Goal: Information Seeking & Learning: Learn about a topic

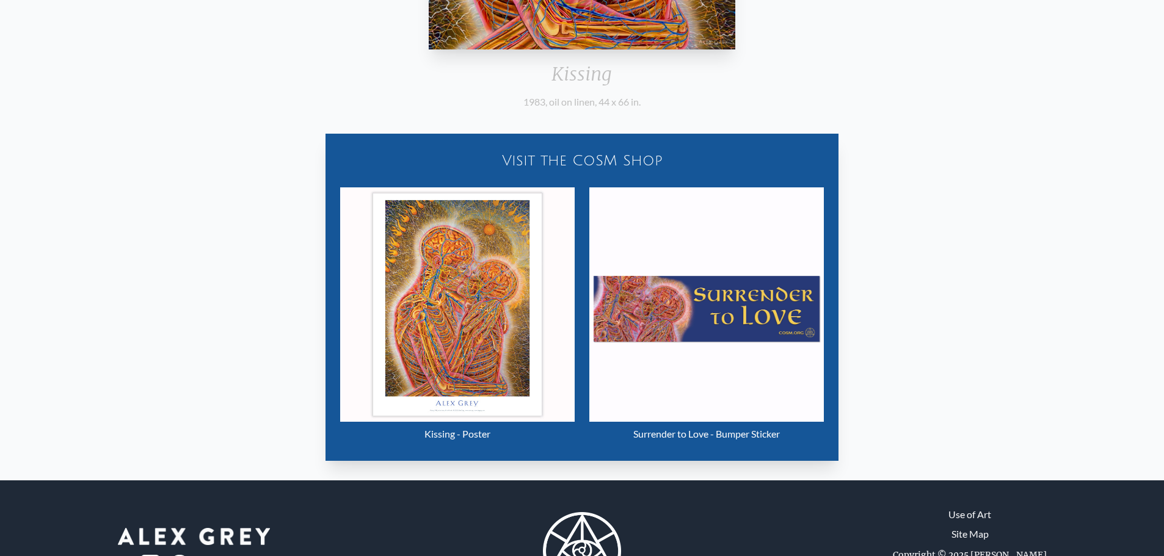
scroll to position [563, 0]
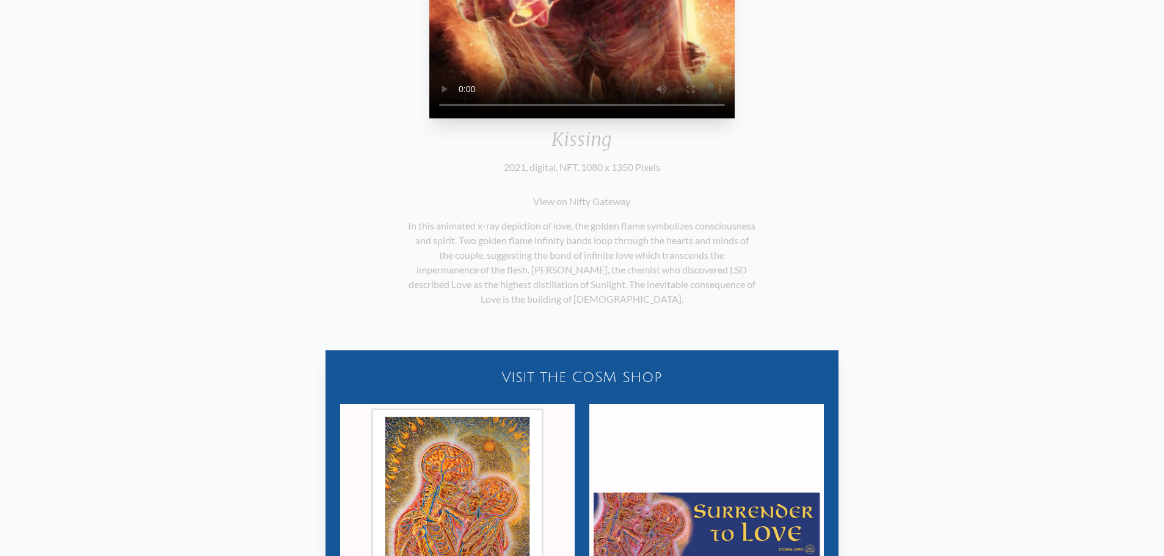
scroll to position [357, 0]
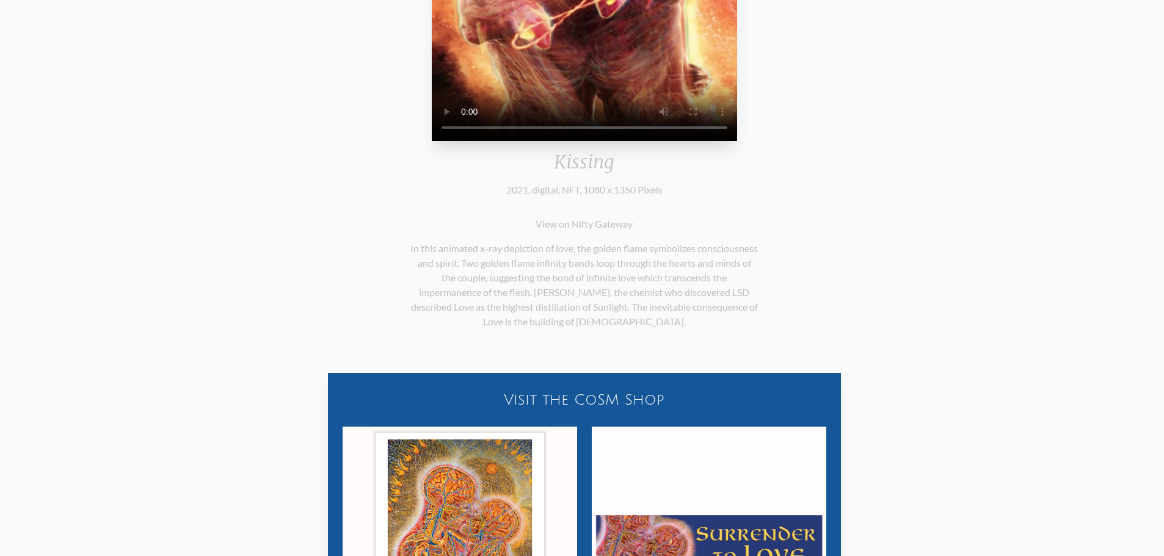
click at [411, 310] on p "In this animated x-ray depiction of love, the golden flame symbolizes conscious…" at bounding box center [584, 285] width 348 height 98
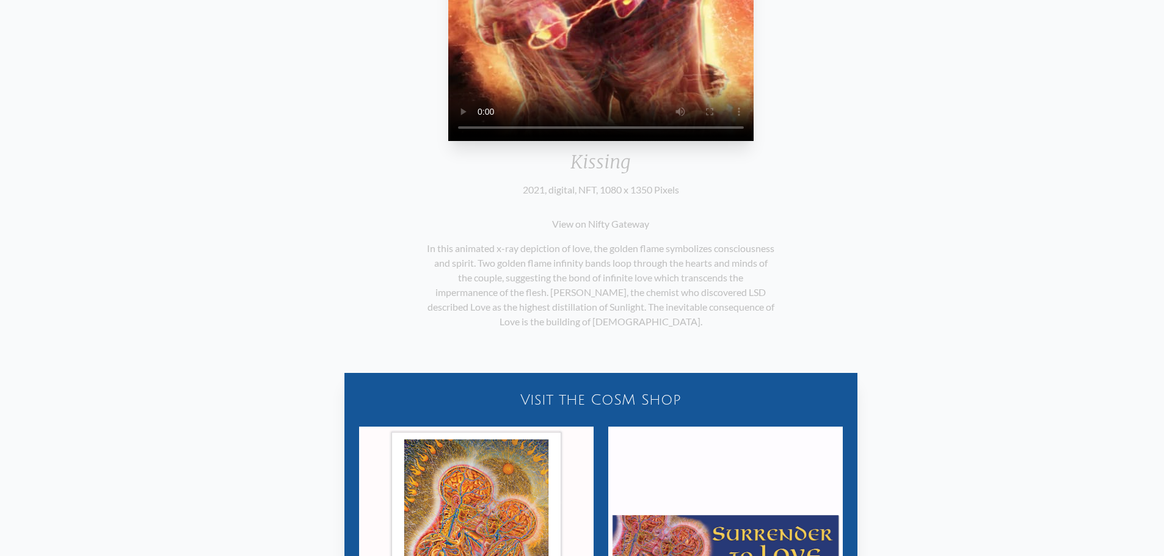
click at [605, 328] on p "In this animated x-ray depiction of love, the golden flame symbolizes conscious…" at bounding box center [601, 285] width 348 height 98
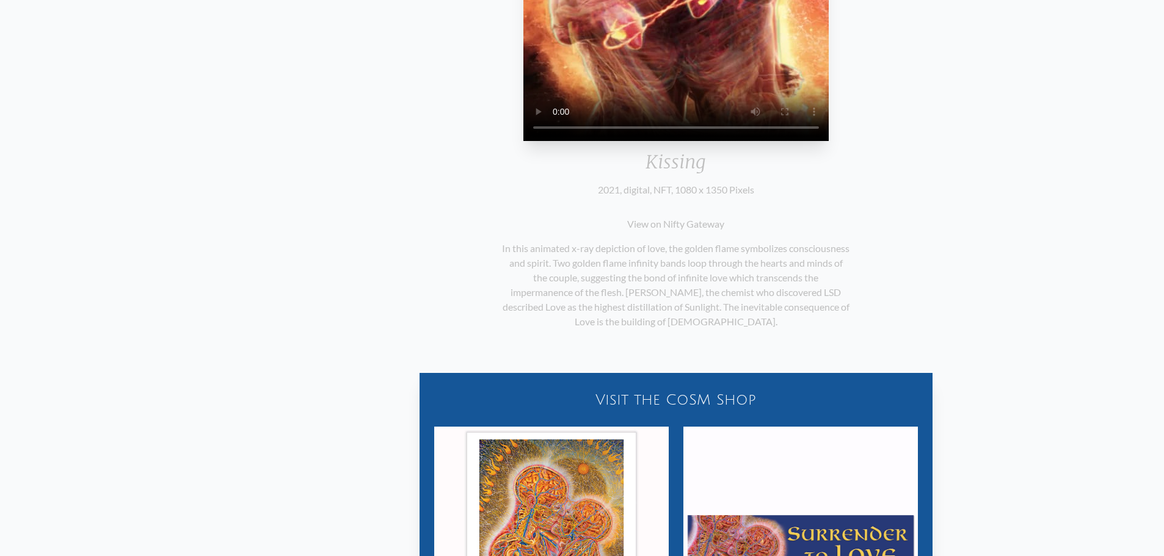
click at [670, 315] on p "In this animated x-ray depiction of love, the golden flame symbolizes conscious…" at bounding box center [676, 285] width 348 height 98
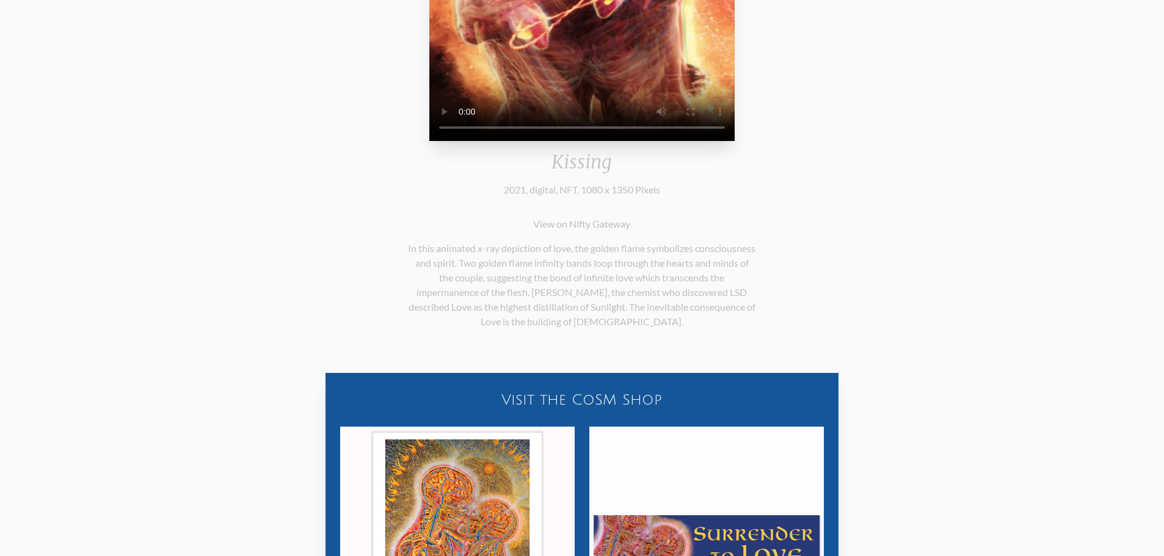
click at [670, 315] on p "In this animated x-ray depiction of love, the golden flame symbolizes conscious…" at bounding box center [582, 285] width 348 height 98
click at [668, 315] on p "In this animated x-ray depiction of love, the golden flame symbolizes conscious…" at bounding box center [582, 285] width 348 height 98
click at [667, 315] on p "In this animated x-ray depiction of love, the golden flame symbolizes conscious…" at bounding box center [582, 285] width 348 height 98
click at [666, 315] on p "In this animated x-ray depiction of love, the golden flame symbolizes conscious…" at bounding box center [582, 285] width 348 height 98
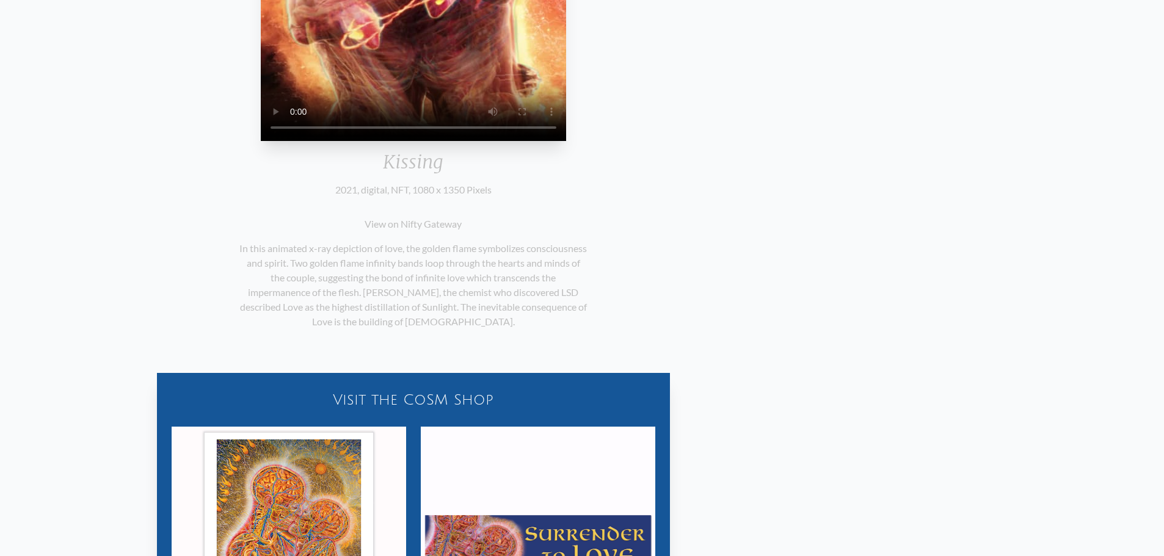
click at [592, 317] on div "View on Nifty Gateway In this animated x-ray depiction of love, the golden flam…" at bounding box center [413, 272] width 357 height 151
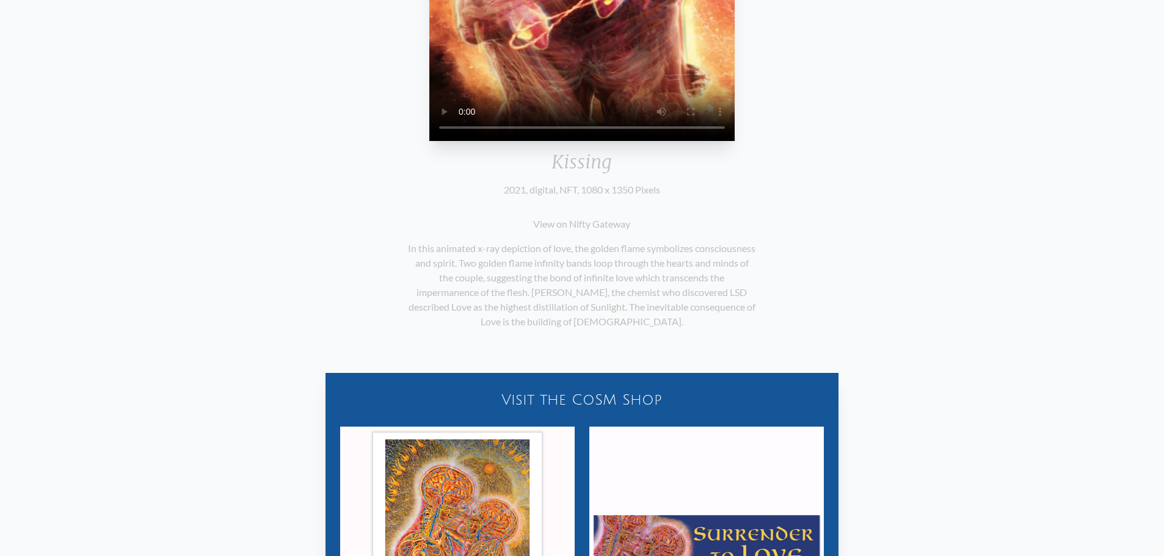
click at [527, 420] on div "Visit the CoSM Shop" at bounding box center [582, 399] width 498 height 39
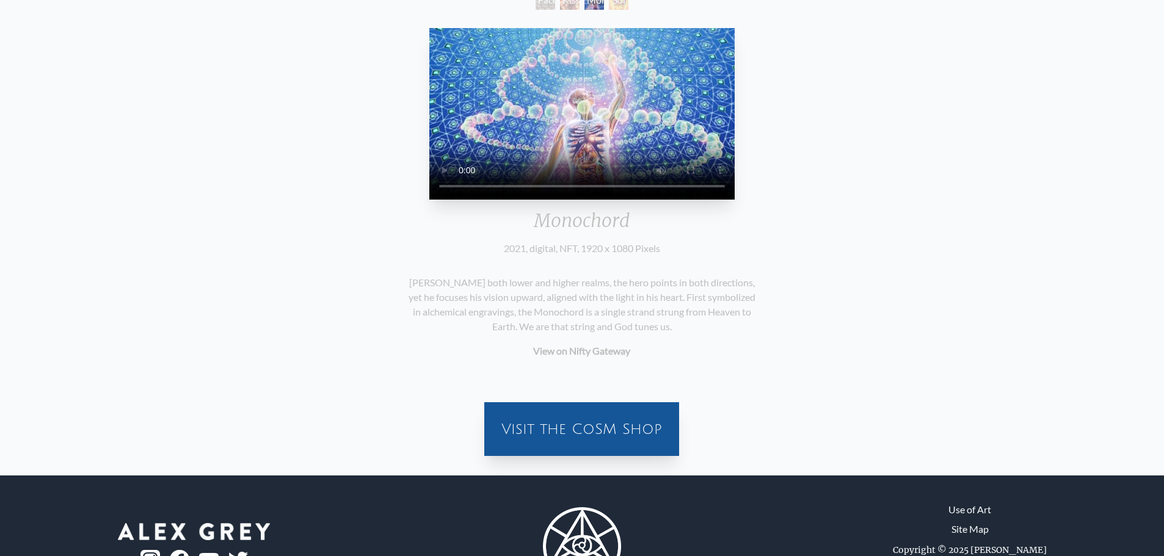
scroll to position [149, 0]
